Goal: Check status: Check status

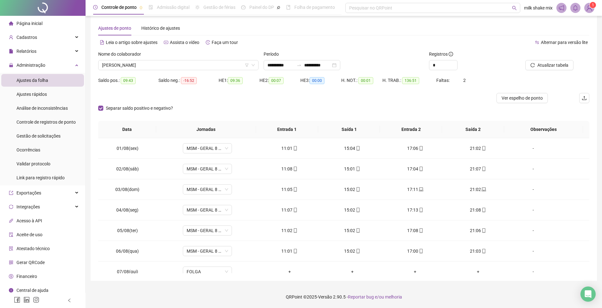
scroll to position [299, 0]
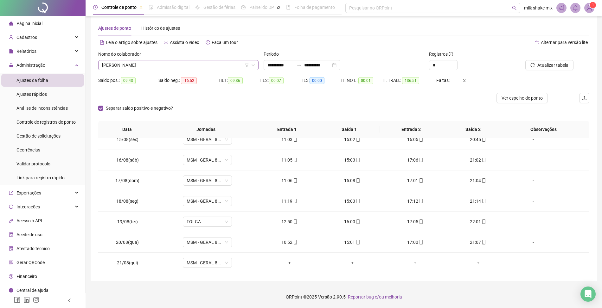
click at [175, 61] on span "[PERSON_NAME]" at bounding box center [178, 65] width 153 height 10
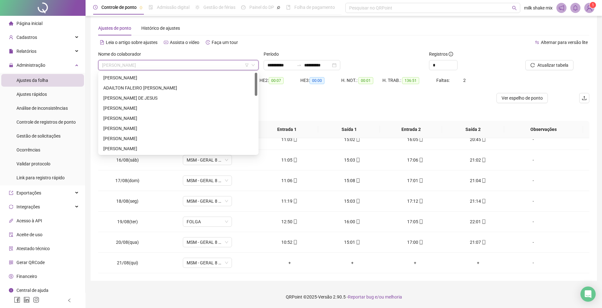
scroll to position [0, 0]
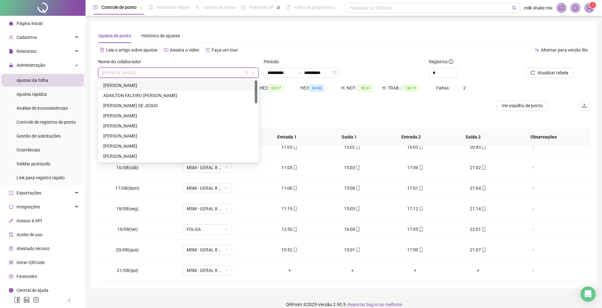
click at [198, 87] on div "[PERSON_NAME]" at bounding box center [178, 85] width 150 height 7
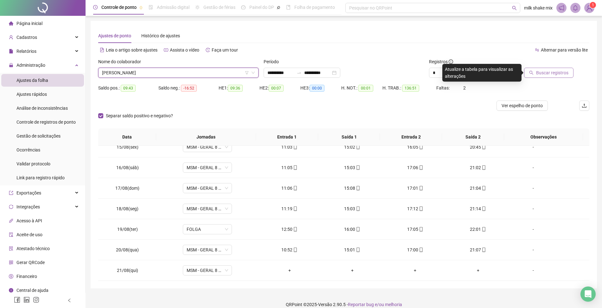
click at [529, 72] on button "Buscar registros" at bounding box center [548, 73] width 49 height 10
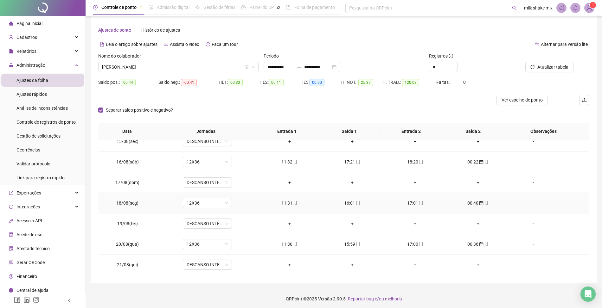
scroll to position [8, 0]
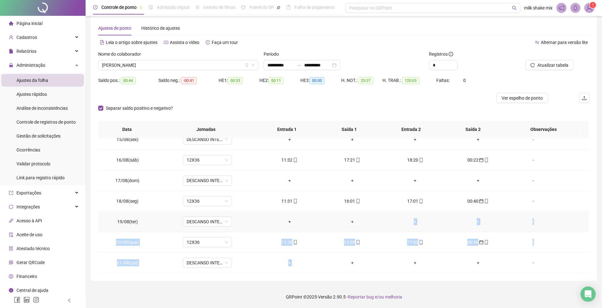
drag, startPoint x: 405, startPoint y: 214, endPoint x: 302, endPoint y: 263, distance: 113.6
click at [339, 265] on tbody "01/08(sex) DESCANSO INTER-JORNADA + + + + - 02/08(sáb) 12X36 11:32 17:12 18:10 …" at bounding box center [343, 57] width 491 height 432
click at [198, 64] on span "[PERSON_NAME]" at bounding box center [178, 65] width 153 height 10
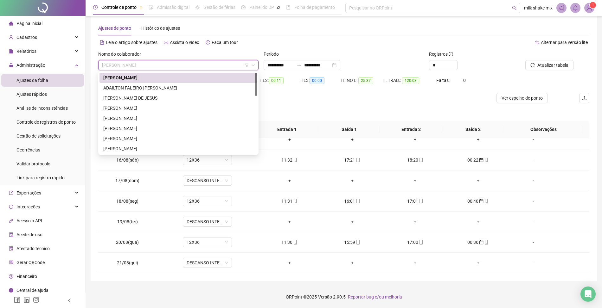
click at [145, 80] on div "[PERSON_NAME]" at bounding box center [178, 77] width 150 height 7
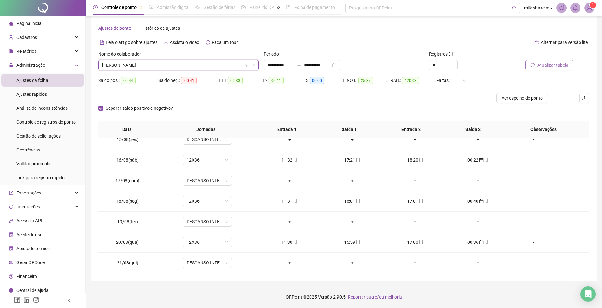
click at [551, 66] on span "Atualizar tabela" at bounding box center [552, 65] width 31 height 7
click at [195, 62] on span "[PERSON_NAME]" at bounding box center [178, 65] width 153 height 10
click at [191, 62] on span "[PERSON_NAME]" at bounding box center [178, 65] width 153 height 10
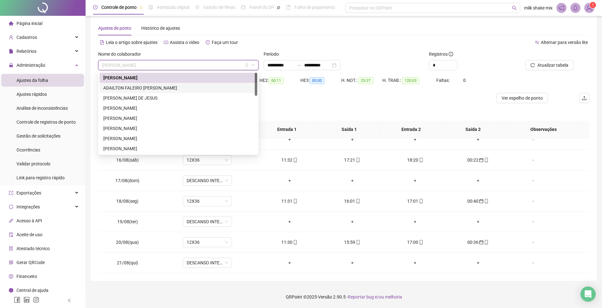
click at [147, 90] on div "ADAILTON FALEIRO [PERSON_NAME]" at bounding box center [178, 88] width 150 height 7
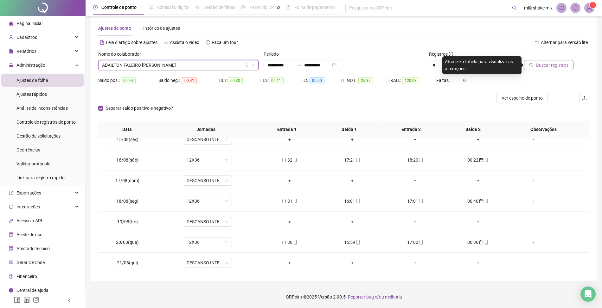
click at [572, 69] on button "Buscar registros" at bounding box center [548, 65] width 49 height 10
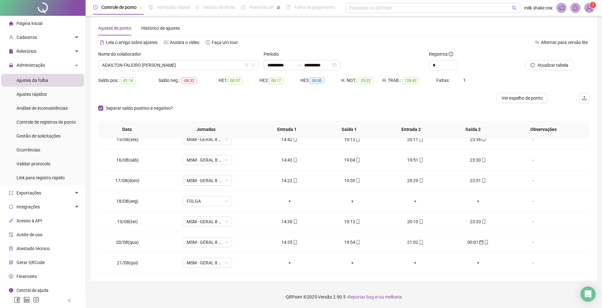
click at [200, 73] on div "Nome do colaborador [PERSON_NAME]" at bounding box center [178, 63] width 165 height 25
click at [204, 61] on span "ADAILTON FALEIRO [PERSON_NAME]" at bounding box center [178, 65] width 153 height 10
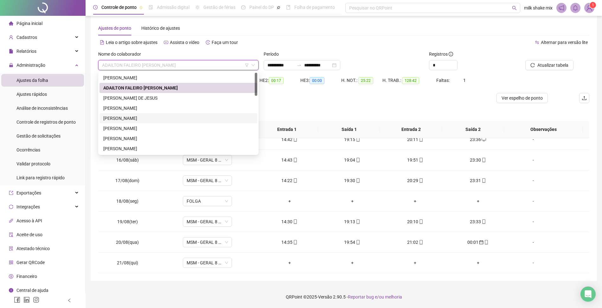
click at [160, 114] on div "[PERSON_NAME]" at bounding box center [178, 118] width 158 height 10
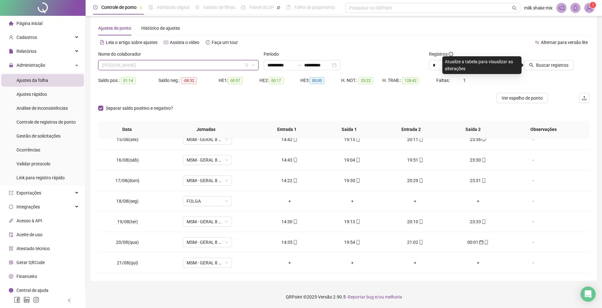
click at [200, 67] on span "[PERSON_NAME]" at bounding box center [178, 65] width 153 height 10
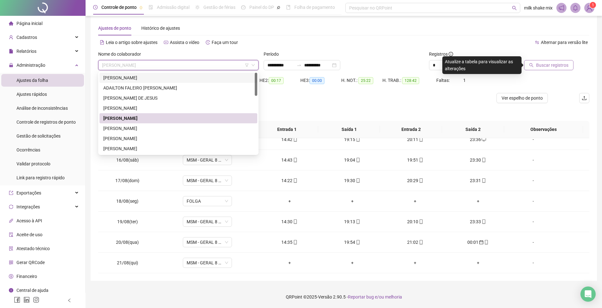
click at [562, 67] on span "Buscar registros" at bounding box center [552, 65] width 32 height 7
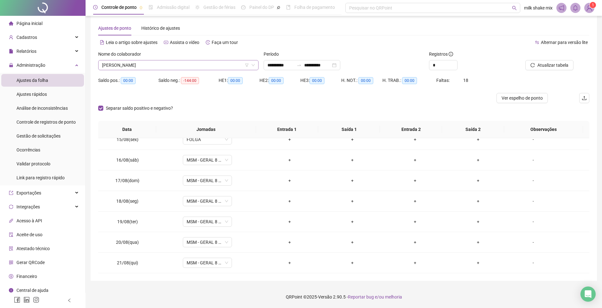
click at [173, 61] on span "[PERSON_NAME]" at bounding box center [178, 65] width 153 height 10
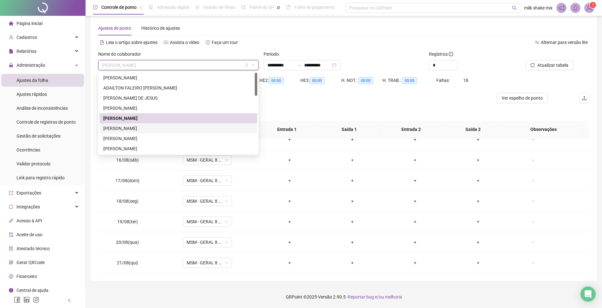
click at [149, 131] on div "[PERSON_NAME]" at bounding box center [178, 128] width 150 height 7
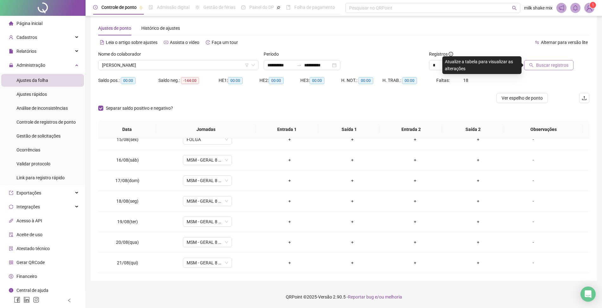
click at [538, 66] on span "Buscar registros" at bounding box center [552, 65] width 32 height 7
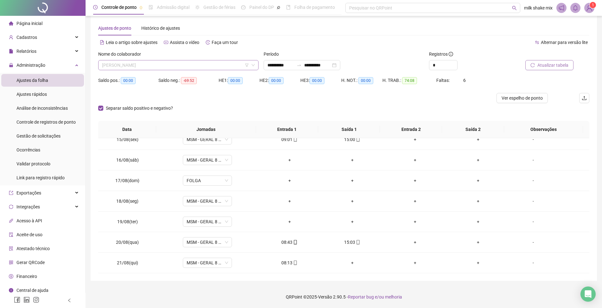
click at [175, 67] on span "[PERSON_NAME]" at bounding box center [178, 65] width 153 height 10
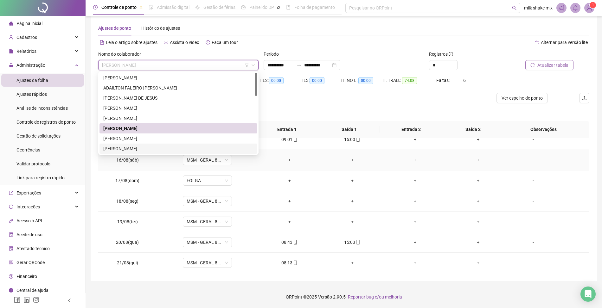
click at [118, 156] on td "16/08(sáb)" at bounding box center [127, 160] width 59 height 21
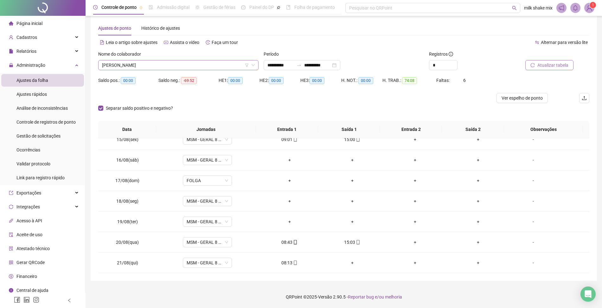
click at [194, 63] on span "[PERSON_NAME]" at bounding box center [178, 65] width 153 height 10
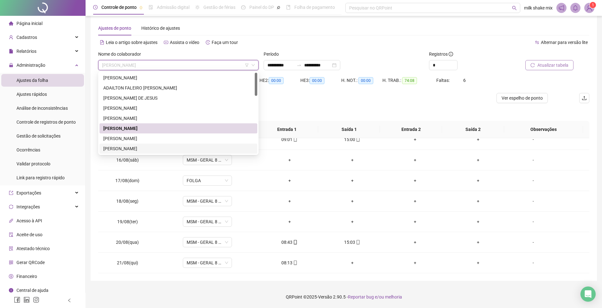
click at [122, 146] on div "[PERSON_NAME]" at bounding box center [178, 148] width 150 height 7
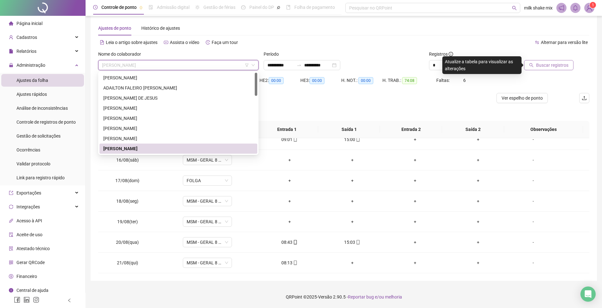
click at [181, 63] on span "[PERSON_NAME]" at bounding box center [178, 65] width 153 height 10
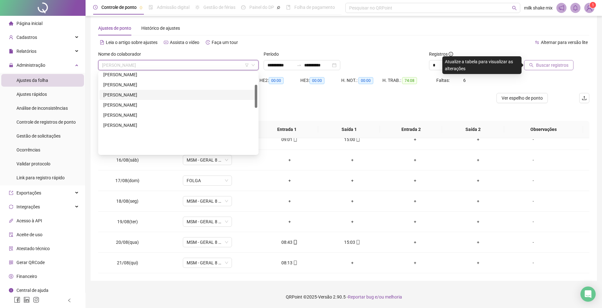
scroll to position [42, 0]
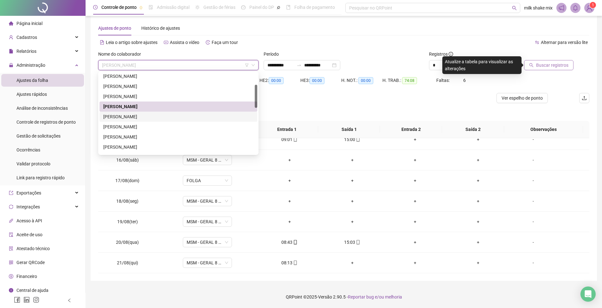
click at [153, 118] on div "[PERSON_NAME]" at bounding box center [178, 116] width 150 height 7
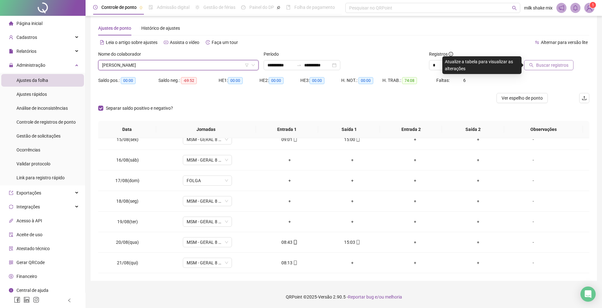
click at [528, 68] on button "Buscar registros" at bounding box center [548, 65] width 49 height 10
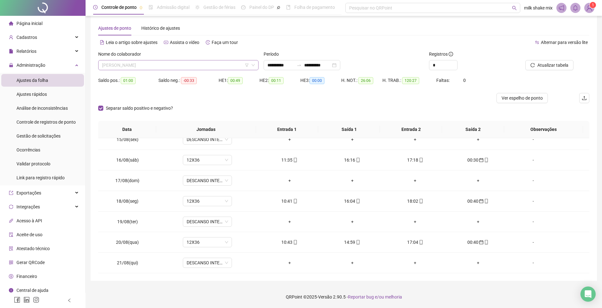
click at [186, 64] on span "[PERSON_NAME]" at bounding box center [178, 65] width 153 height 10
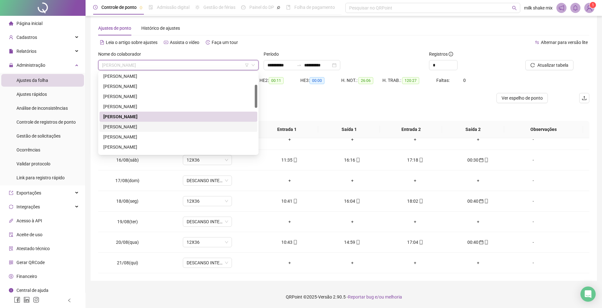
click at [165, 127] on div "[PERSON_NAME]" at bounding box center [178, 127] width 150 height 7
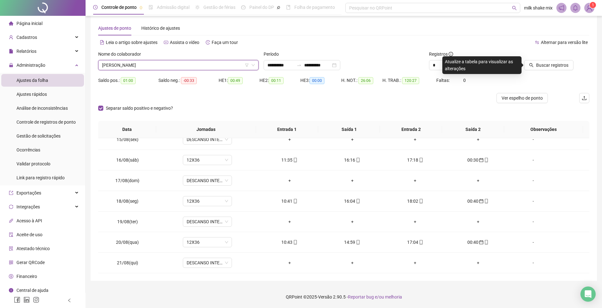
click at [196, 60] on div "[PERSON_NAME]" at bounding box center [178, 65] width 160 height 10
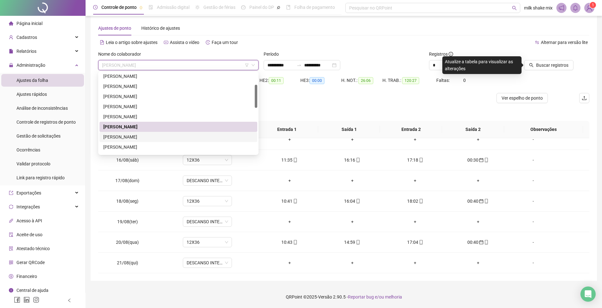
click at [127, 141] on div "[PERSON_NAME]" at bounding box center [178, 137] width 158 height 10
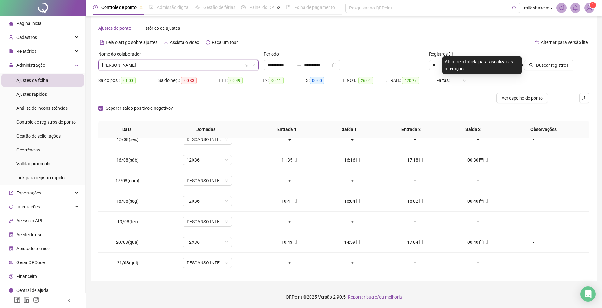
click at [546, 73] on div "Buscar registros" at bounding box center [550, 63] width 83 height 25
click at [548, 69] on button "Buscar registros" at bounding box center [548, 65] width 49 height 10
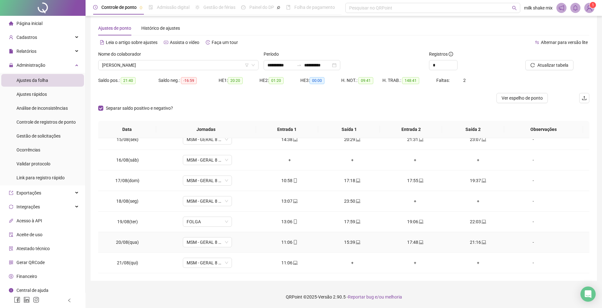
click at [525, 60] on button "Atualizar tabela" at bounding box center [549, 65] width 48 height 10
click at [187, 63] on span "[PERSON_NAME]" at bounding box center [178, 65] width 153 height 10
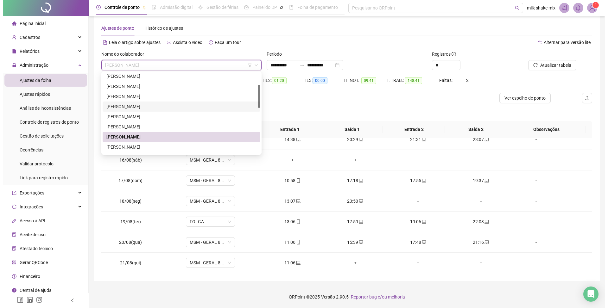
scroll to position [84, 0]
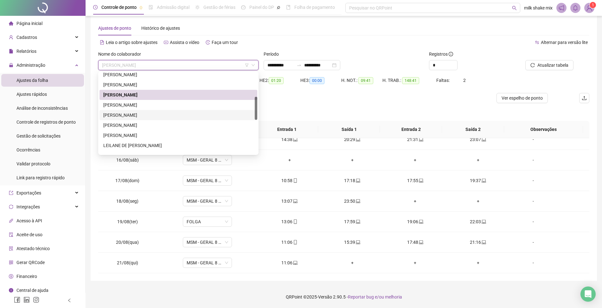
click at [173, 110] on div "[PERSON_NAME]" at bounding box center [178, 115] width 158 height 10
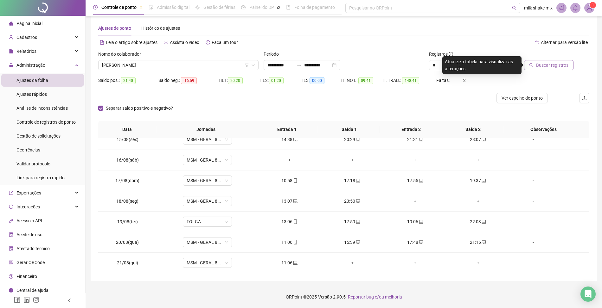
click at [544, 68] on span "Buscar registros" at bounding box center [552, 65] width 32 height 7
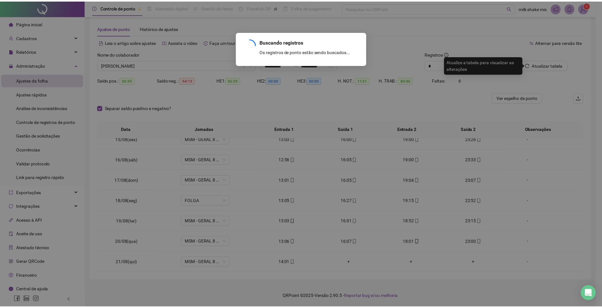
scroll to position [217, 0]
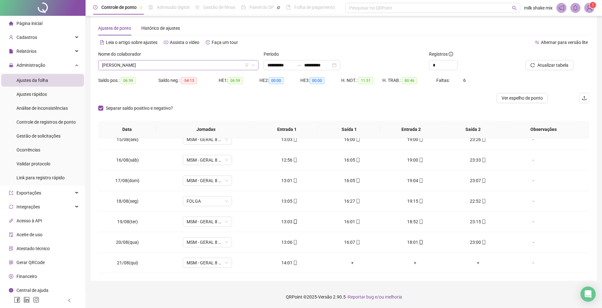
click at [182, 65] on span "[PERSON_NAME]" at bounding box center [178, 65] width 153 height 10
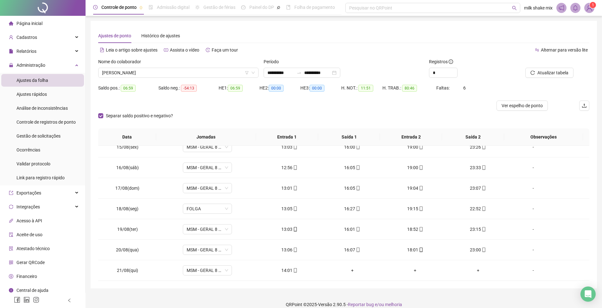
click at [415, 32] on div "Ajustes de ponto Histórico de ajustes" at bounding box center [343, 36] width 491 height 15
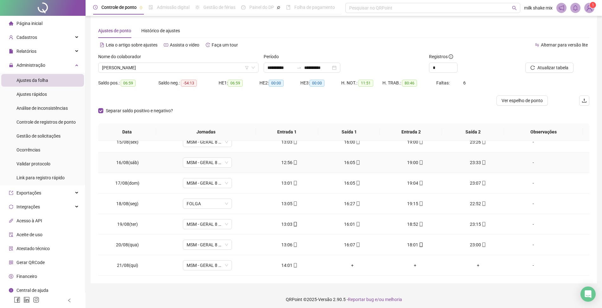
scroll to position [8, 0]
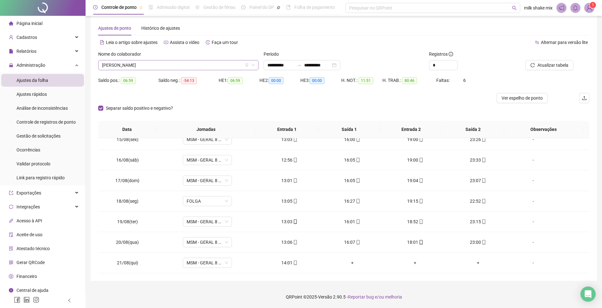
click at [226, 67] on span "[PERSON_NAME]" at bounding box center [178, 65] width 153 height 10
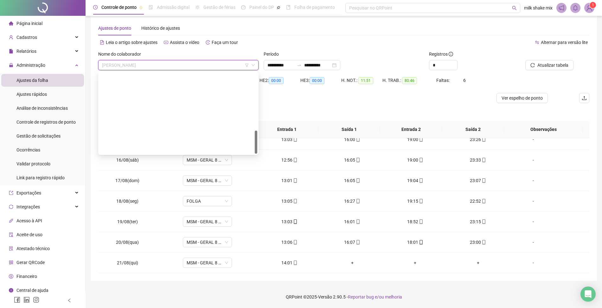
scroll to position [203, 0]
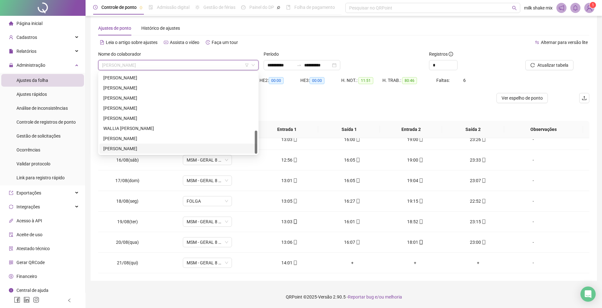
click at [129, 147] on div "[PERSON_NAME]" at bounding box center [178, 148] width 150 height 7
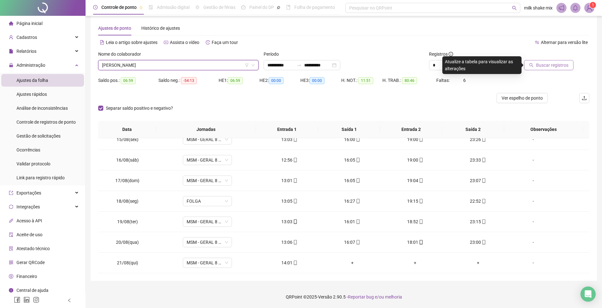
click at [548, 69] on button "Buscar registros" at bounding box center [548, 65] width 49 height 10
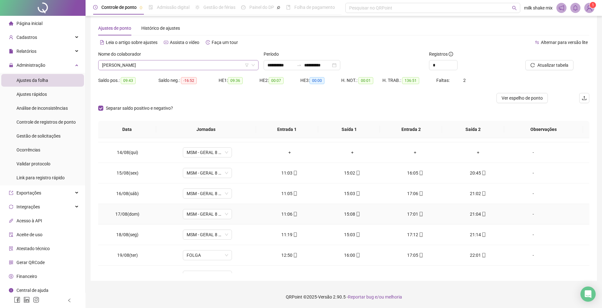
scroll to position [215, 0]
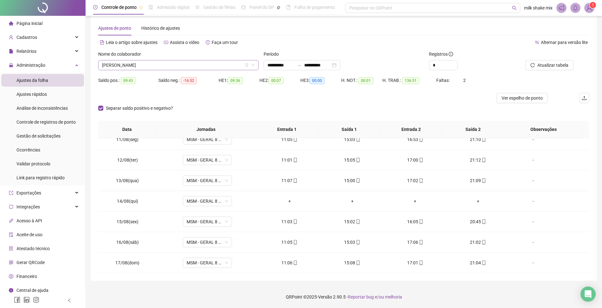
click at [224, 67] on span "[PERSON_NAME]" at bounding box center [178, 65] width 153 height 10
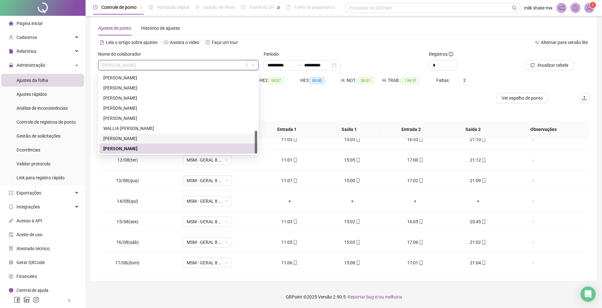
click at [133, 138] on div "[PERSON_NAME]" at bounding box center [178, 138] width 150 height 7
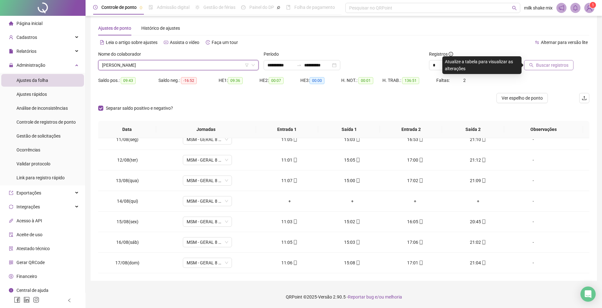
click at [547, 61] on button "Buscar registros" at bounding box center [548, 65] width 49 height 10
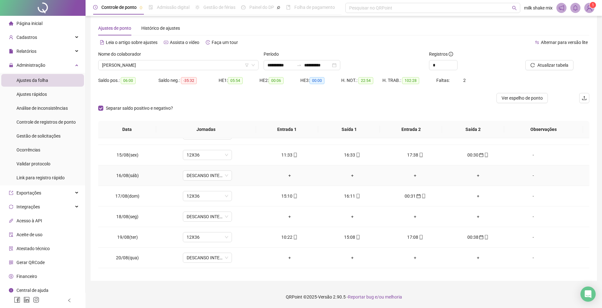
scroll to position [299, 0]
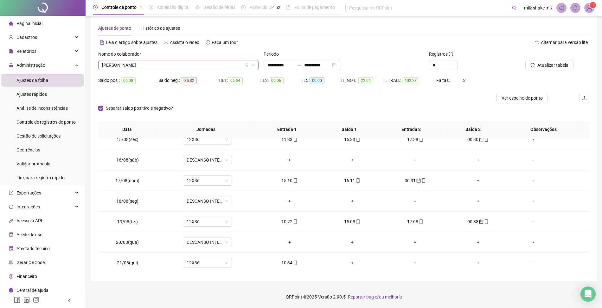
click at [177, 65] on span "[PERSON_NAME]" at bounding box center [178, 65] width 153 height 10
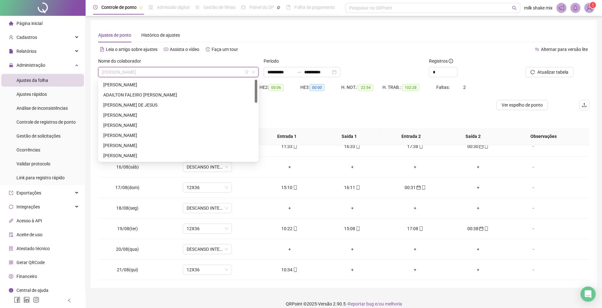
scroll to position [0, 0]
click at [115, 87] on div "[PERSON_NAME]" at bounding box center [178, 85] width 150 height 7
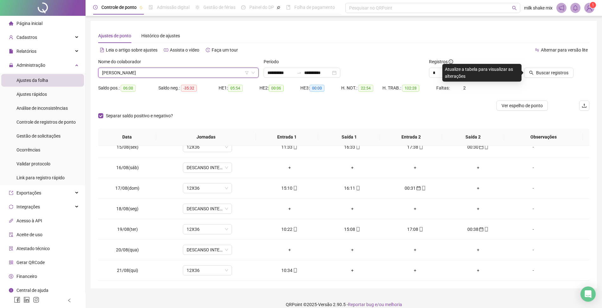
click at [565, 79] on div "Buscar registros" at bounding box center [550, 70] width 83 height 25
click at [564, 77] on button "Buscar registros" at bounding box center [548, 73] width 49 height 10
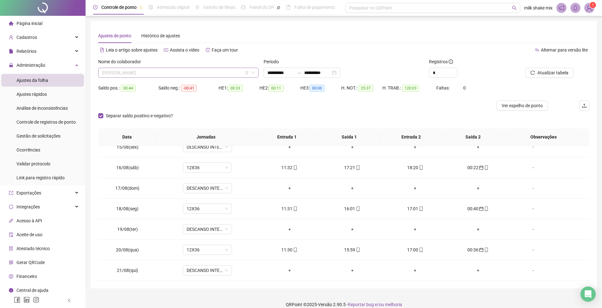
click at [222, 72] on span "[PERSON_NAME]" at bounding box center [178, 73] width 153 height 10
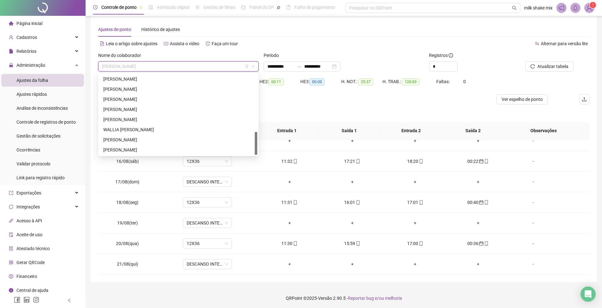
scroll to position [8, 0]
click at [140, 102] on div "[PERSON_NAME]" at bounding box center [178, 98] width 158 height 10
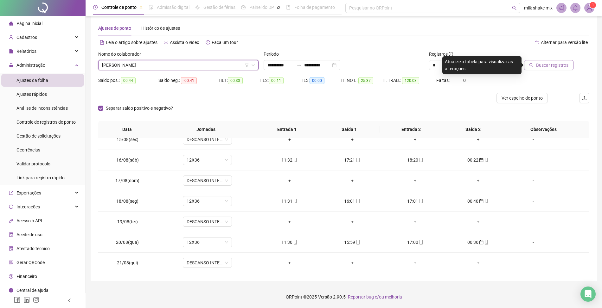
click at [533, 69] on button "Buscar registros" at bounding box center [548, 65] width 49 height 10
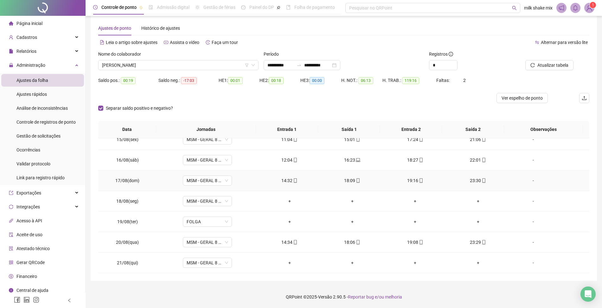
scroll to position [299, 0]
